Goal: Check status: Check status

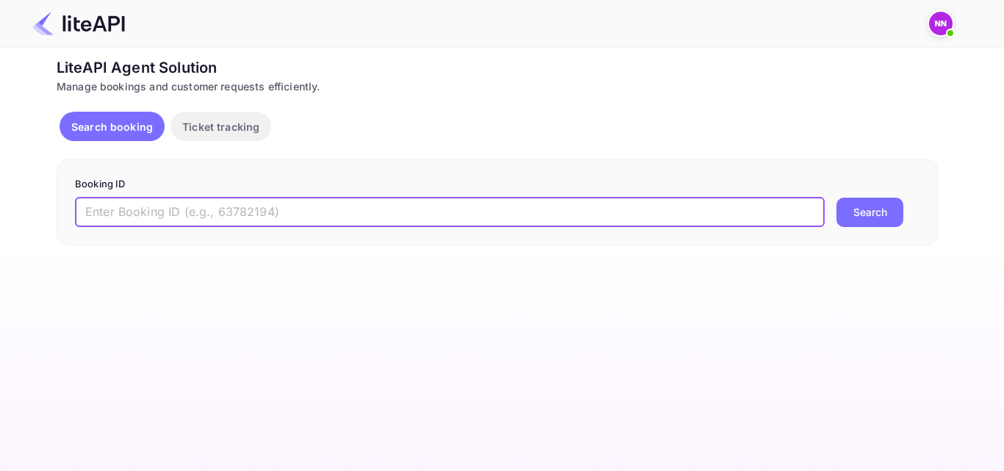
click at [648, 218] on input "text" at bounding box center [450, 212] width 750 height 29
paste input "6115818"
type input "6115818"
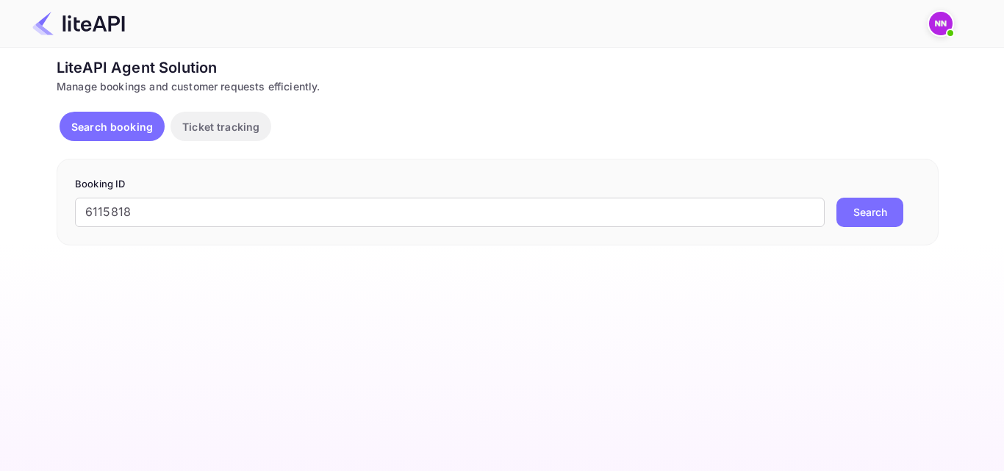
click at [883, 218] on button "Search" at bounding box center [869, 212] width 67 height 29
click at [946, 32] on span at bounding box center [950, 33] width 15 height 15
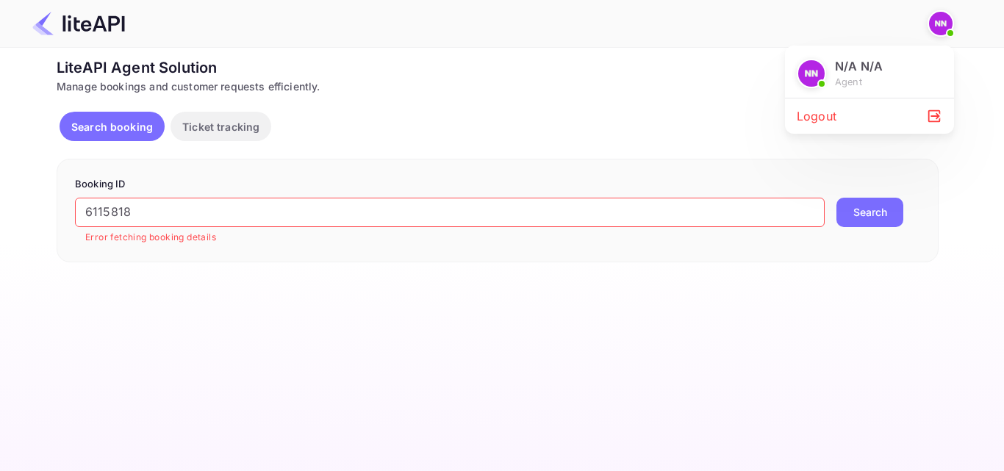
click at [847, 120] on div "Logout" at bounding box center [869, 115] width 169 height 35
